Goal: Entertainment & Leisure: Consume media (video, audio)

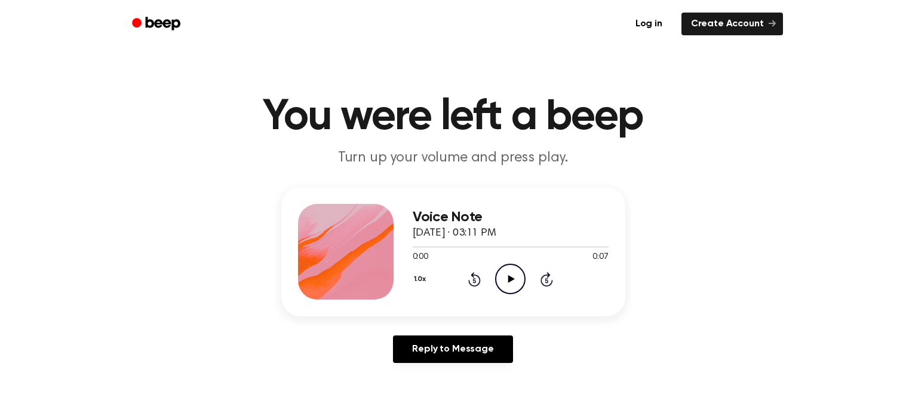
click at [501, 287] on icon "Play Audio" at bounding box center [510, 278] width 30 height 30
click at [511, 288] on icon "Play Audio" at bounding box center [510, 278] width 30 height 30
click at [498, 274] on icon "Play Audio" at bounding box center [510, 278] width 30 height 30
click at [502, 272] on icon "Play Audio" at bounding box center [510, 278] width 30 height 30
click at [512, 278] on icon at bounding box center [511, 279] width 7 height 8
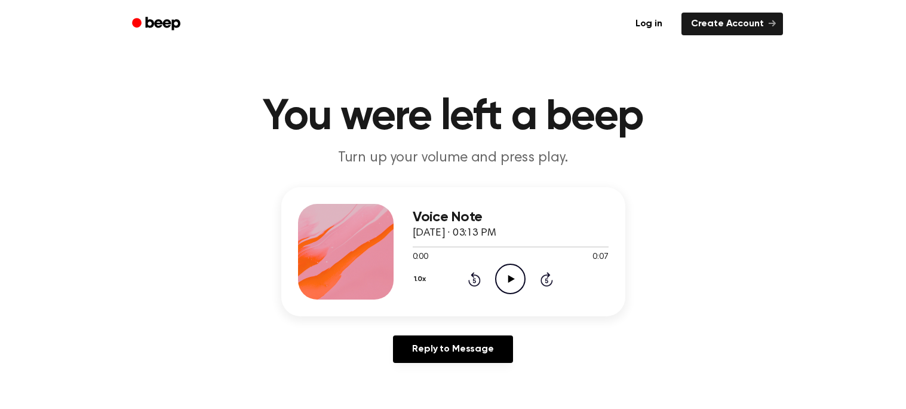
click at [500, 282] on icon "Play Audio" at bounding box center [510, 278] width 30 height 30
click at [501, 267] on circle at bounding box center [510, 278] width 29 height 29
click at [504, 269] on icon "Play Audio" at bounding box center [510, 278] width 30 height 30
click at [499, 271] on icon "Play Audio" at bounding box center [510, 278] width 30 height 30
click at [510, 276] on icon at bounding box center [511, 279] width 7 height 8
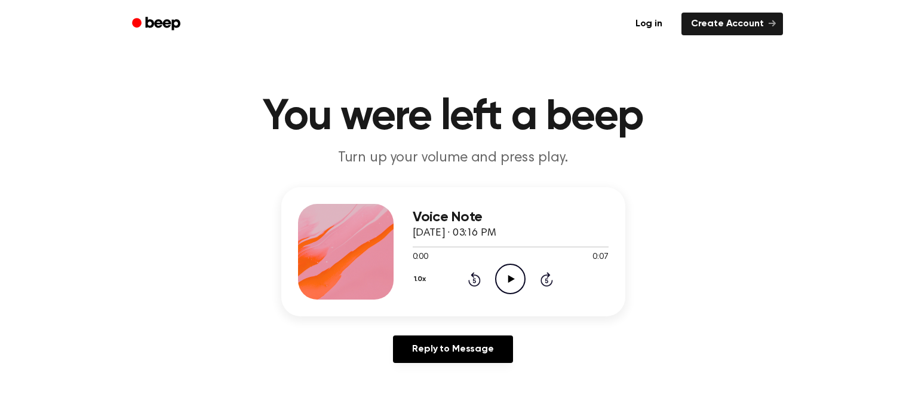
click at [510, 284] on icon "Play Audio" at bounding box center [510, 278] width 30 height 30
click at [513, 278] on icon at bounding box center [511, 279] width 7 height 8
click at [502, 286] on icon "Play Audio" at bounding box center [510, 278] width 30 height 30
click at [516, 290] on icon "Play Audio" at bounding box center [510, 278] width 30 height 30
click at [513, 274] on icon "Play Audio" at bounding box center [510, 278] width 30 height 30
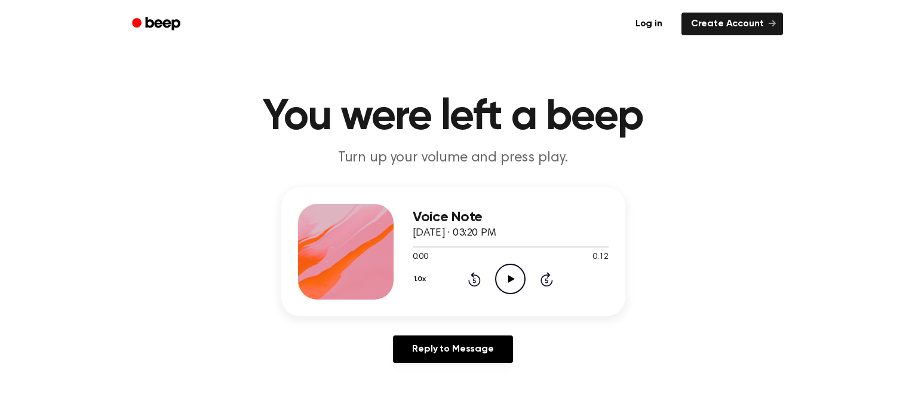
click at [506, 279] on icon "Play Audio" at bounding box center [510, 278] width 30 height 30
click at [519, 284] on icon "Play Audio" at bounding box center [510, 278] width 30 height 30
click at [526, 278] on div "1.0x Rewind 5 seconds Play Audio Skip 5 seconds" at bounding box center [511, 278] width 196 height 30
click at [519, 276] on icon "Play Audio" at bounding box center [510, 278] width 30 height 30
click at [507, 277] on icon "Play Audio" at bounding box center [510, 278] width 30 height 30
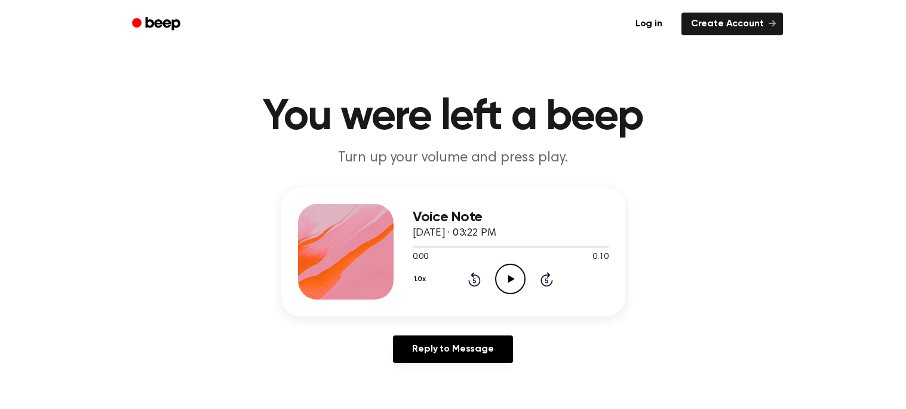
click at [513, 271] on icon "Play Audio" at bounding box center [510, 278] width 30 height 30
